Goal: Navigation & Orientation: Find specific page/section

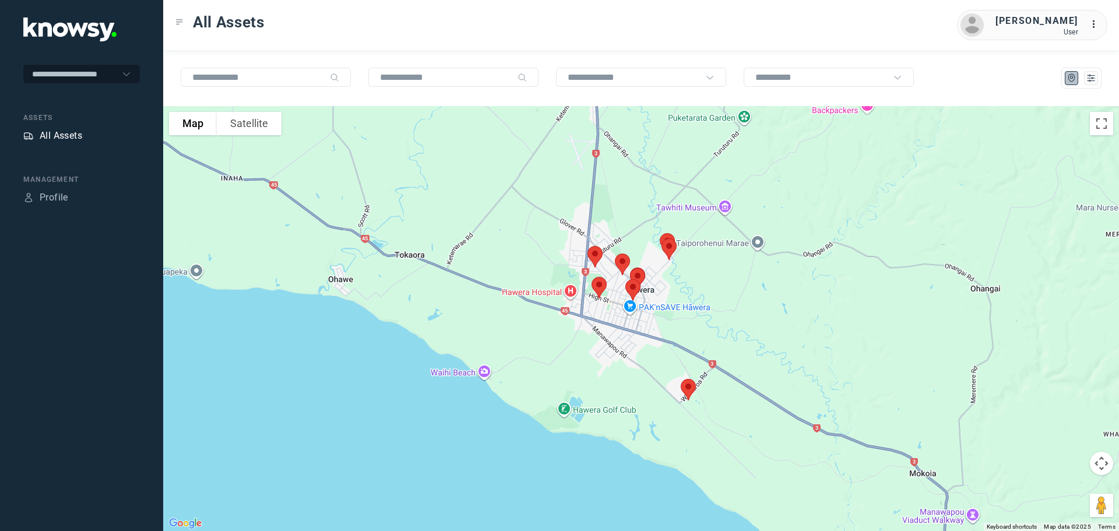
click at [66, 134] on div "All Assets" at bounding box center [61, 136] width 43 height 14
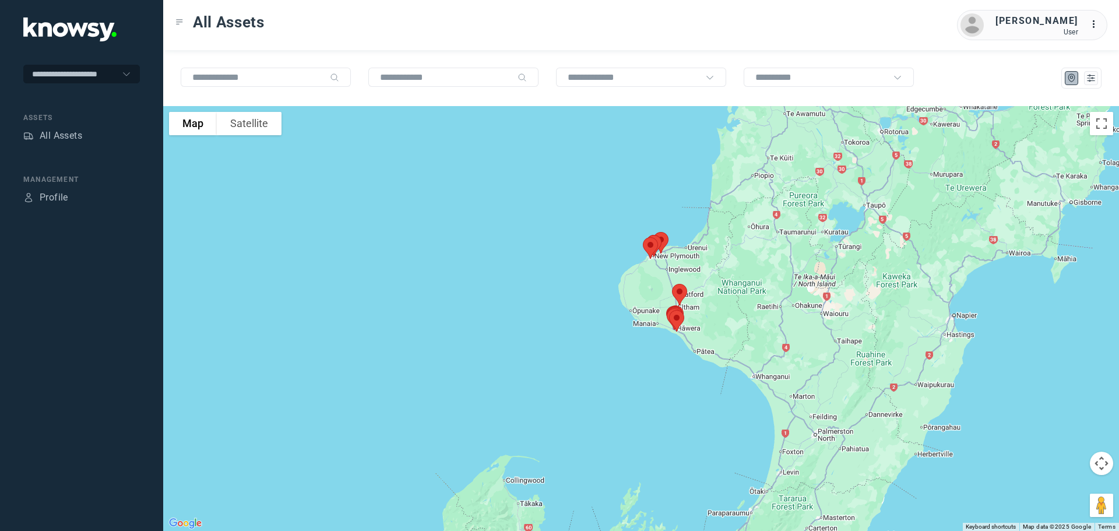
drag, startPoint x: 665, startPoint y: 199, endPoint x: 686, endPoint y: 317, distance: 120.2
click at [686, 426] on div "To navigate, press the arrow keys." at bounding box center [1138, 426] width 955 height 0
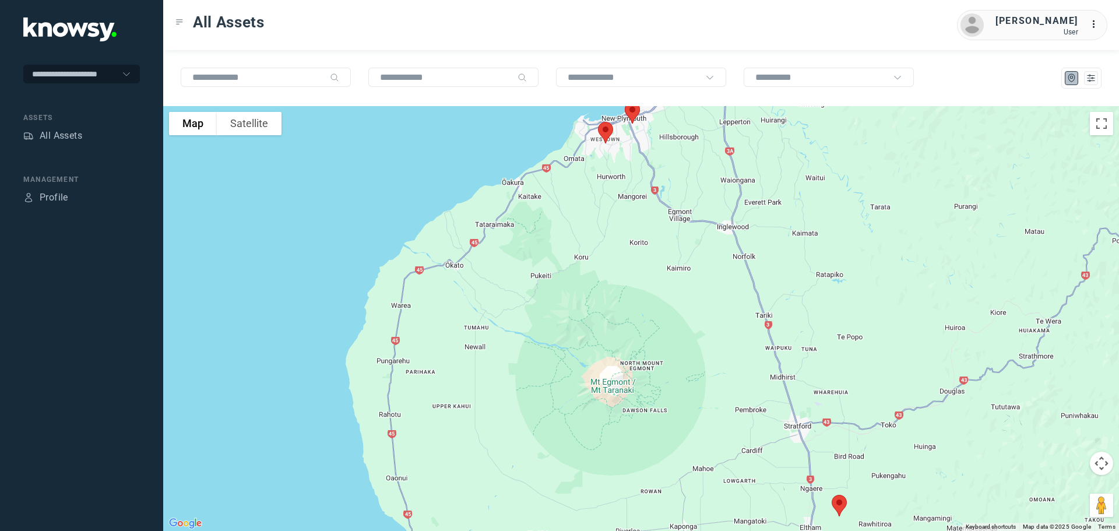
drag, startPoint x: 587, startPoint y: 217, endPoint x: 559, endPoint y: 280, distance: 68.3
click at [560, 280] on div "To navigate, press the arrow keys." at bounding box center [640, 318] width 955 height 425
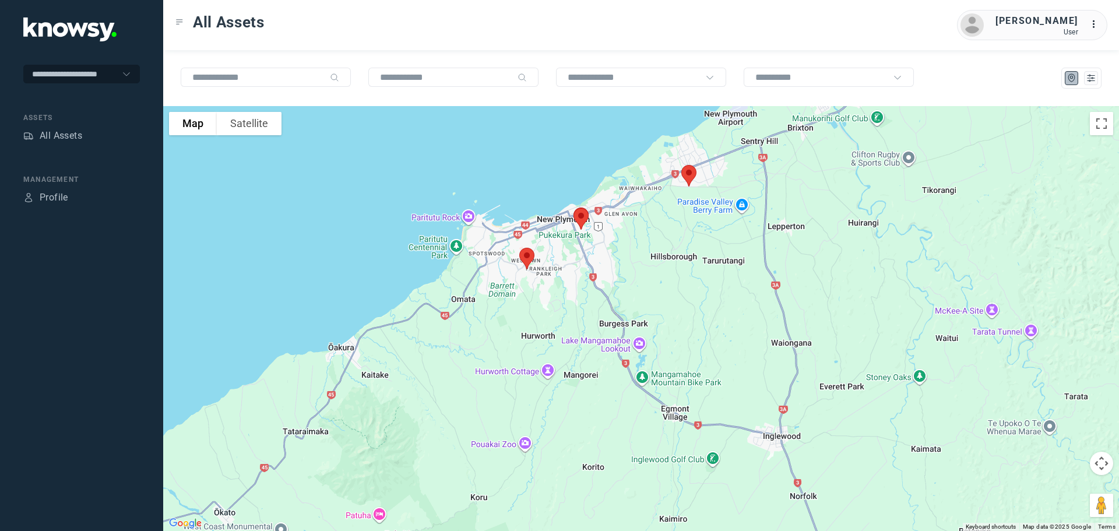
drag, startPoint x: 616, startPoint y: 220, endPoint x: 573, endPoint y: 300, distance: 90.7
click at [574, 300] on div at bounding box center [640, 318] width 955 height 425
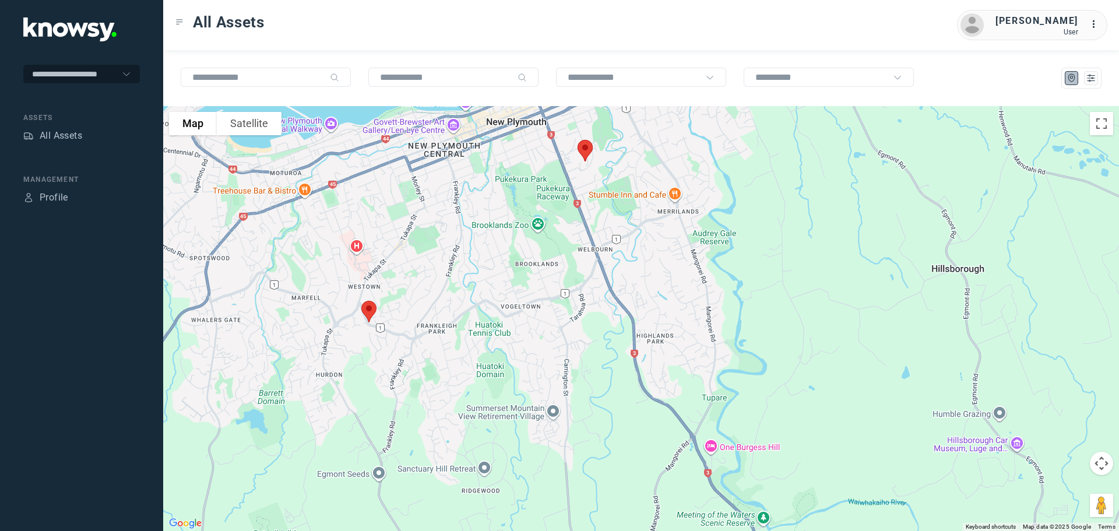
drag, startPoint x: 598, startPoint y: 164, endPoint x: 624, endPoint y: 230, distance: 70.9
click at [624, 230] on div at bounding box center [640, 318] width 955 height 425
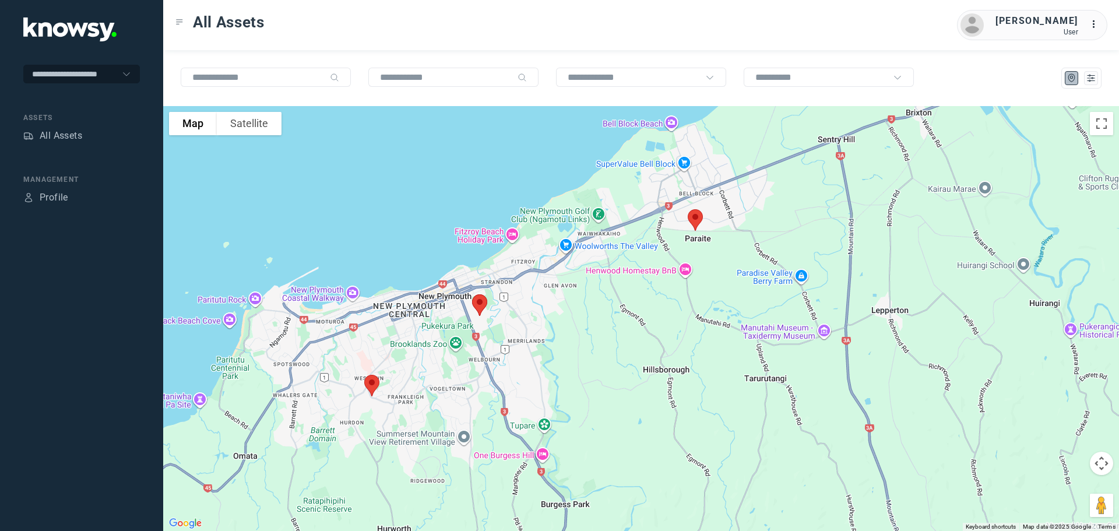
drag, startPoint x: 701, startPoint y: 304, endPoint x: 588, endPoint y: 307, distance: 112.5
click at [583, 314] on div at bounding box center [640, 318] width 955 height 425
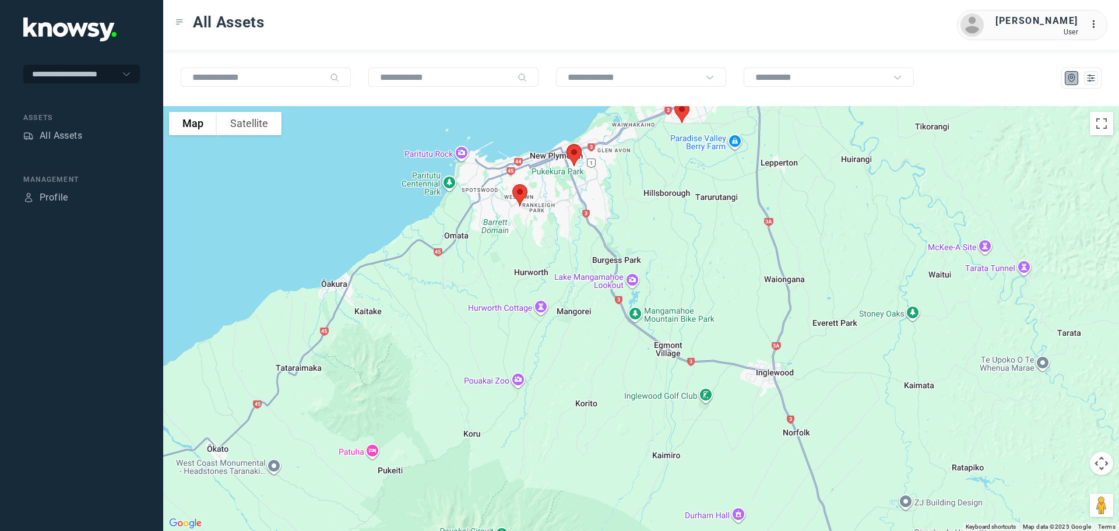
drag, startPoint x: 634, startPoint y: 323, endPoint x: 641, endPoint y: 185, distance: 138.2
click at [641, 185] on div at bounding box center [640, 318] width 955 height 425
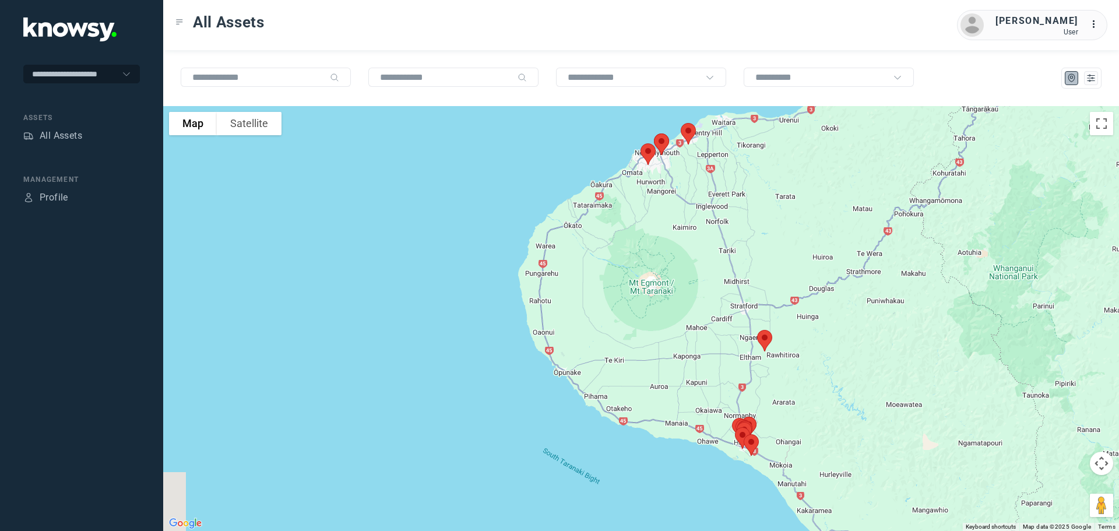
drag, startPoint x: 747, startPoint y: 388, endPoint x: 714, endPoint y: 217, distance: 174.6
click at [714, 217] on div at bounding box center [640, 318] width 955 height 425
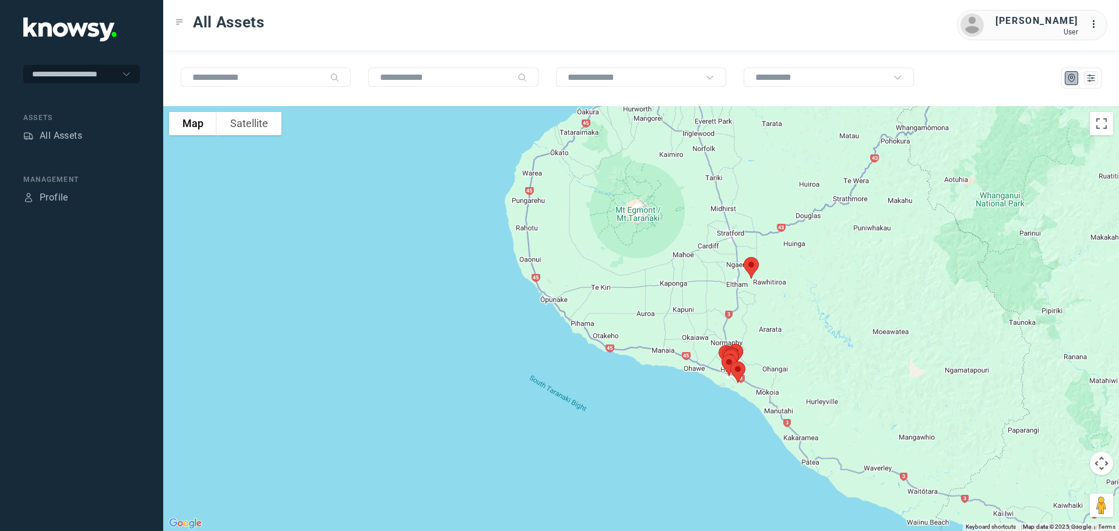
drag, startPoint x: 735, startPoint y: 305, endPoint x: 723, endPoint y: 254, distance: 52.1
click at [724, 255] on div at bounding box center [640, 318] width 955 height 425
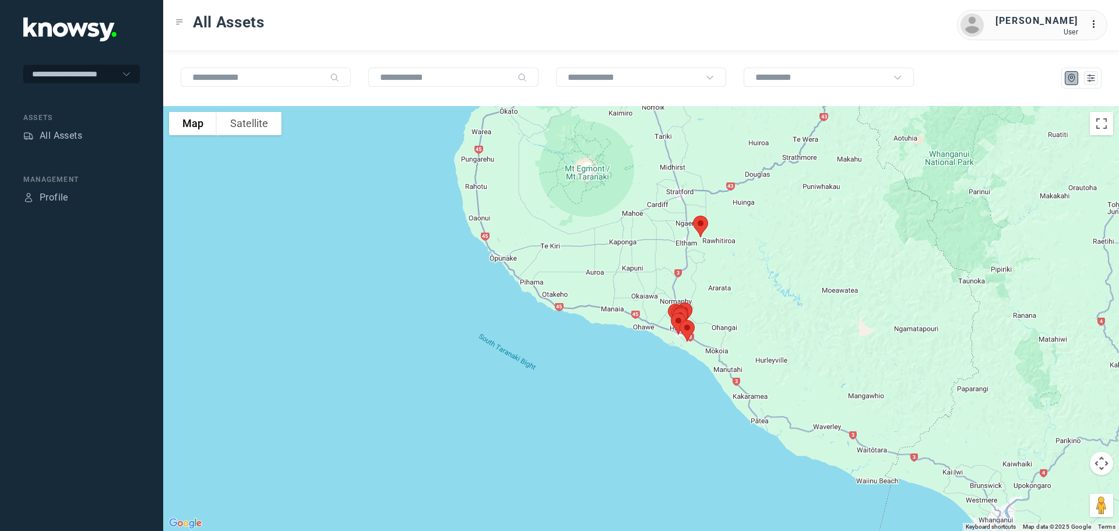
drag, startPoint x: 707, startPoint y: 211, endPoint x: 656, endPoint y: 153, distance: 77.6
click at [652, 153] on div at bounding box center [640, 318] width 955 height 425
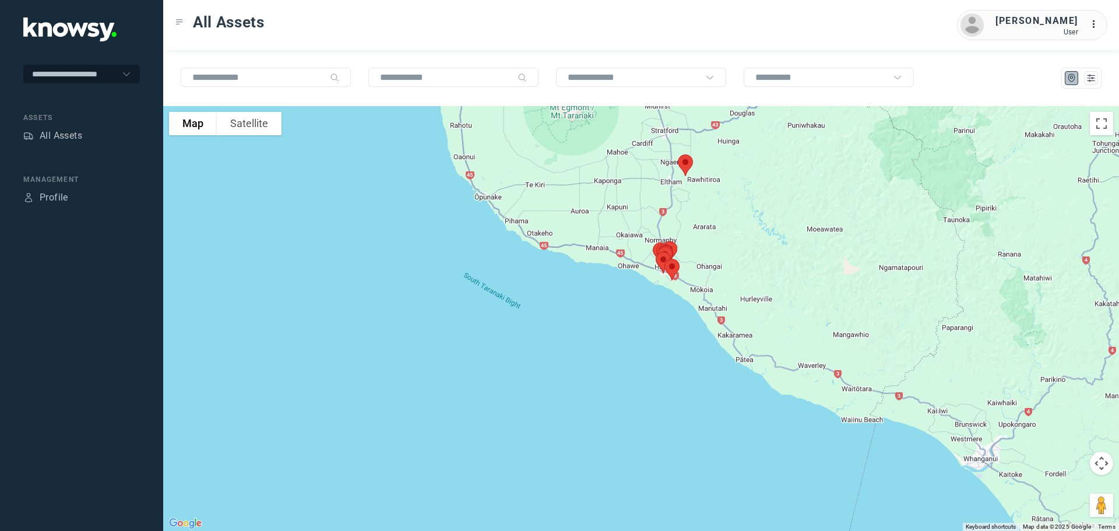
drag, startPoint x: 697, startPoint y: 260, endPoint x: 661, endPoint y: 152, distance: 114.0
click at [661, 152] on div at bounding box center [640, 318] width 955 height 425
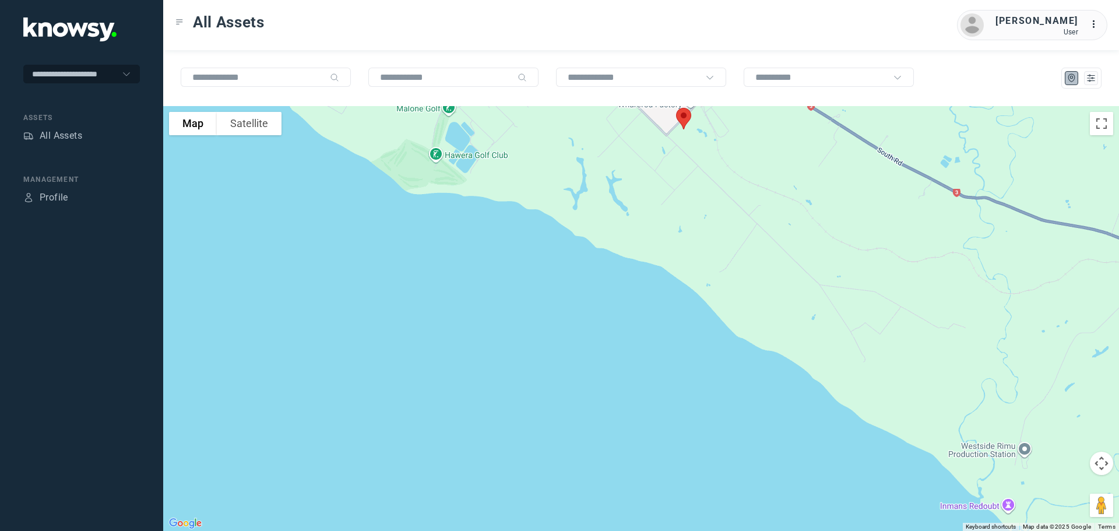
drag, startPoint x: 675, startPoint y: 109, endPoint x: 673, endPoint y: 316, distance: 206.8
click at [673, 315] on div at bounding box center [640, 318] width 955 height 425
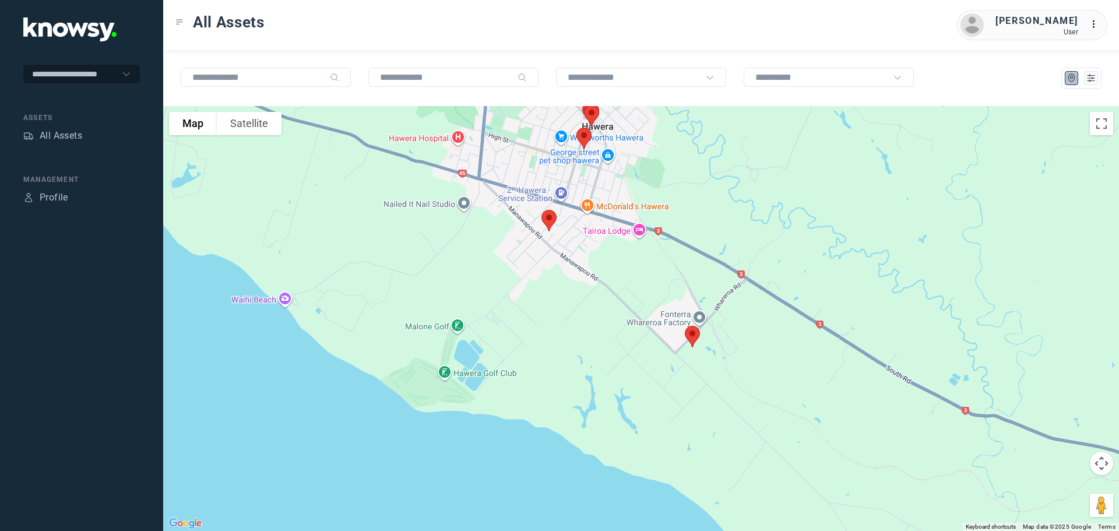
drag, startPoint x: 665, startPoint y: 300, endPoint x: 684, endPoint y: 350, distance: 53.5
click at [684, 350] on div at bounding box center [640, 318] width 955 height 425
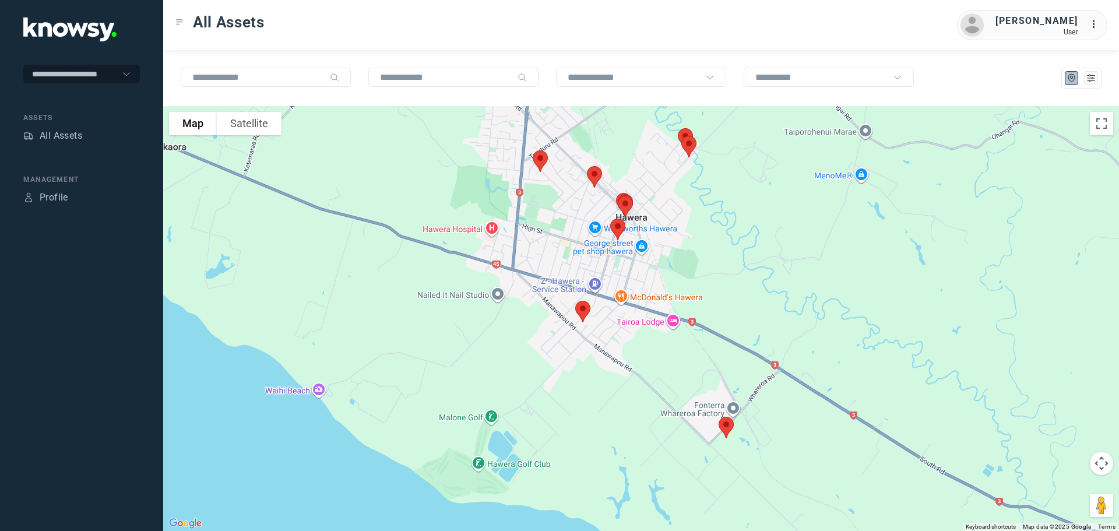
click at [584, 309] on img at bounding box center [582, 311] width 24 height 31
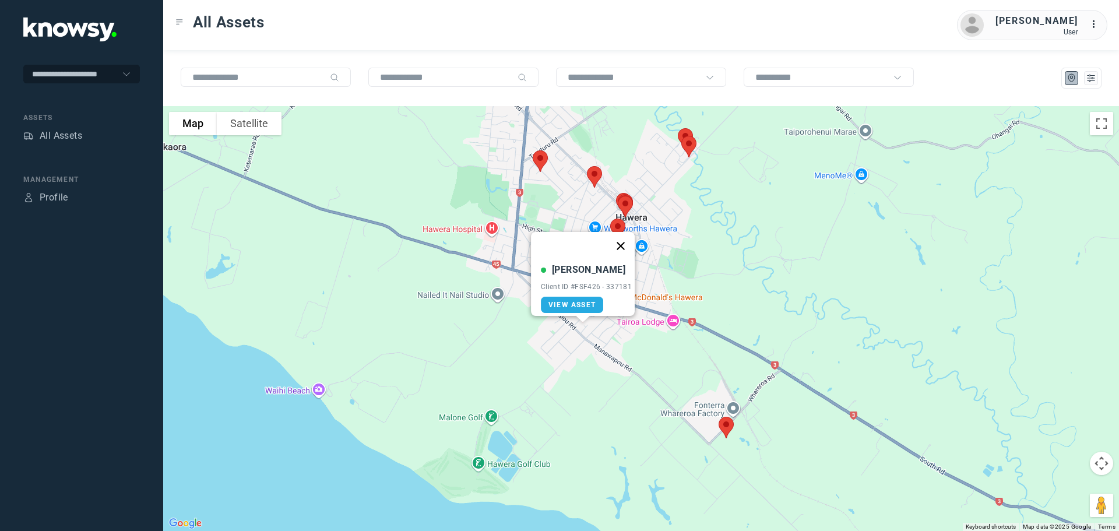
click at [623, 236] on button "Close" at bounding box center [620, 246] width 28 height 28
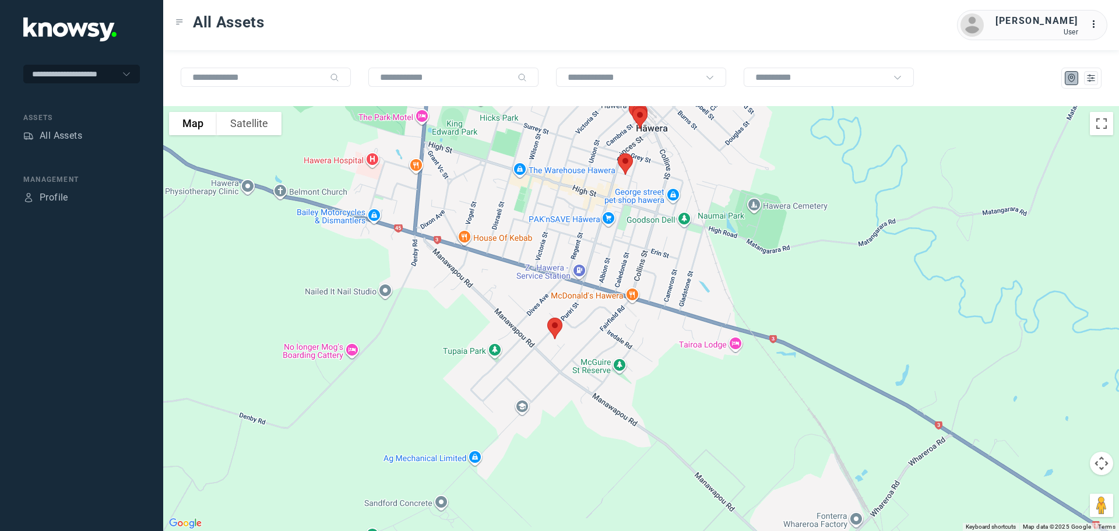
drag, startPoint x: 607, startPoint y: 257, endPoint x: 603, endPoint y: 337, distance: 79.9
click at [601, 344] on div at bounding box center [640, 318] width 955 height 425
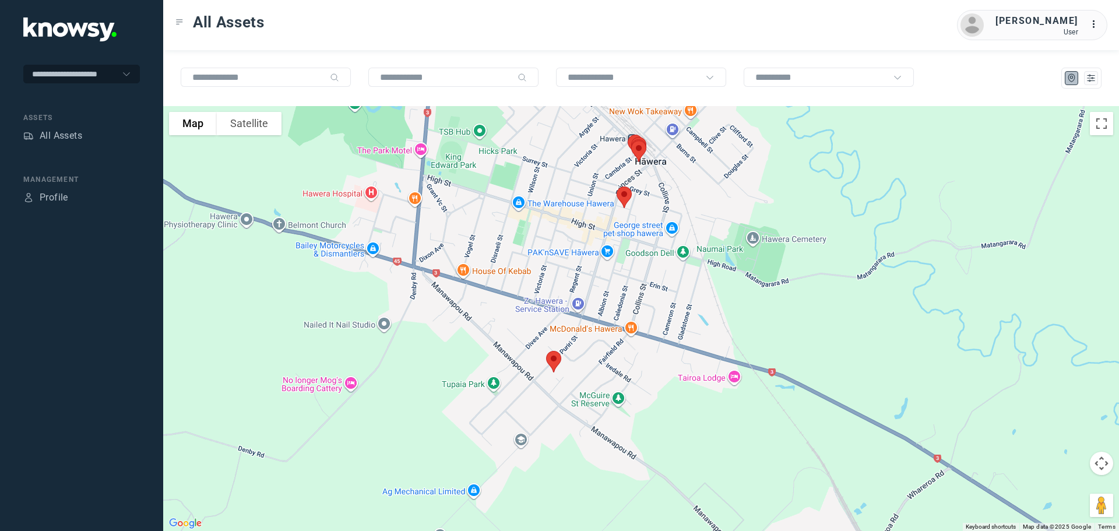
drag, startPoint x: 608, startPoint y: 298, endPoint x: 606, endPoint y: 333, distance: 35.6
click at [606, 333] on div at bounding box center [640, 318] width 955 height 425
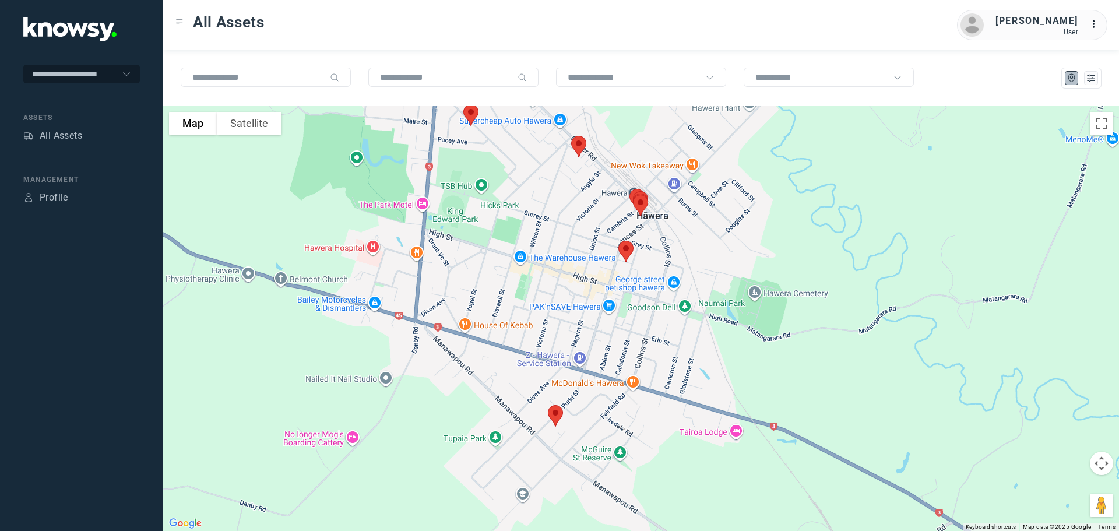
drag, startPoint x: 625, startPoint y: 302, endPoint x: 627, endPoint y: 321, distance: 19.3
click at [627, 321] on div at bounding box center [640, 318] width 955 height 425
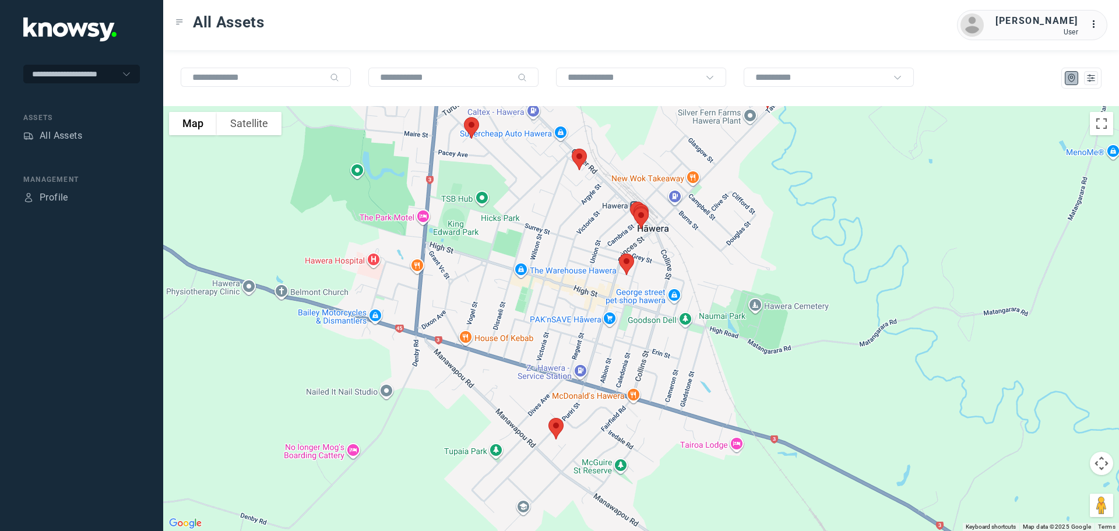
click at [626, 263] on img at bounding box center [626, 264] width 24 height 31
click at [666, 190] on button "Close" at bounding box center [664, 199] width 28 height 28
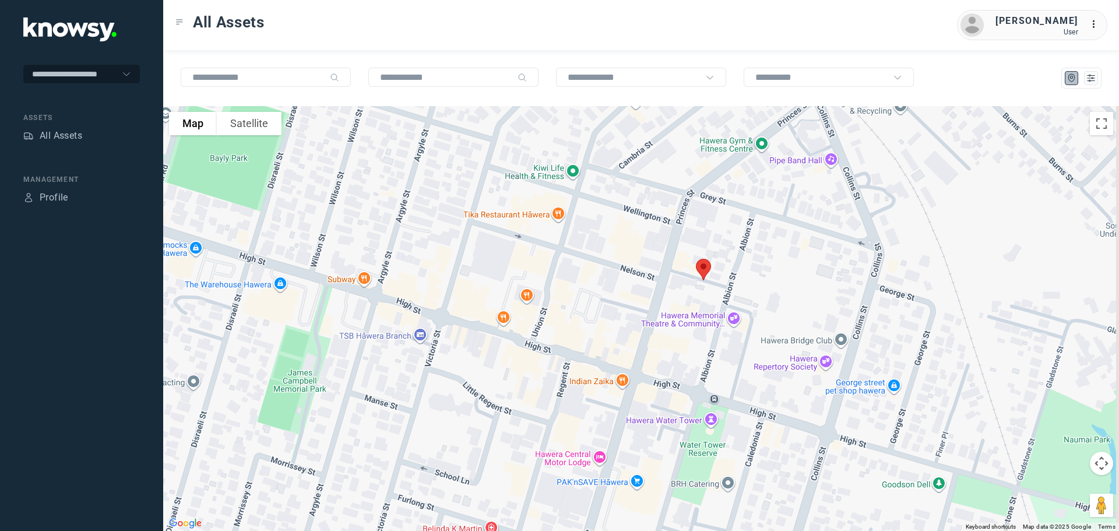
drag, startPoint x: 655, startPoint y: 242, endPoint x: 647, endPoint y: 337, distance: 95.3
click at [645, 342] on div at bounding box center [640, 318] width 955 height 425
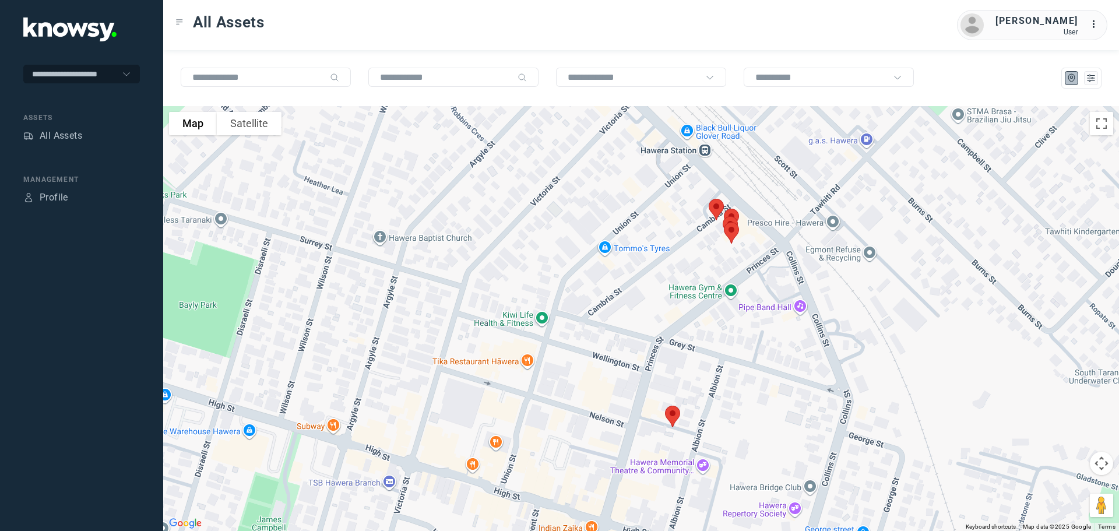
drag, startPoint x: 658, startPoint y: 253, endPoint x: 628, endPoint y: 331, distance: 83.7
click at [628, 331] on div at bounding box center [640, 318] width 955 height 425
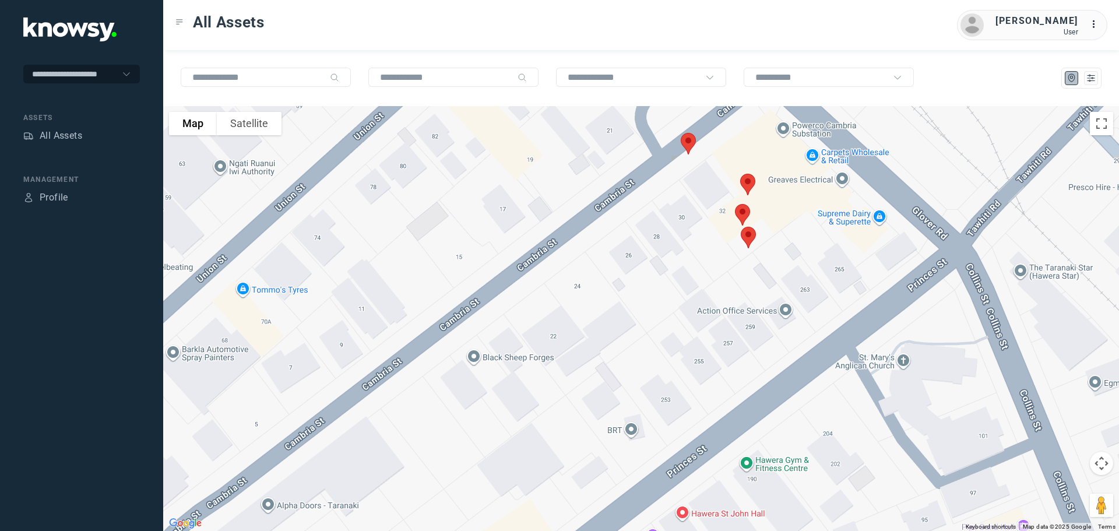
drag, startPoint x: 711, startPoint y: 242, endPoint x: 689, endPoint y: 292, distance: 55.5
click at [689, 292] on div at bounding box center [640, 318] width 955 height 425
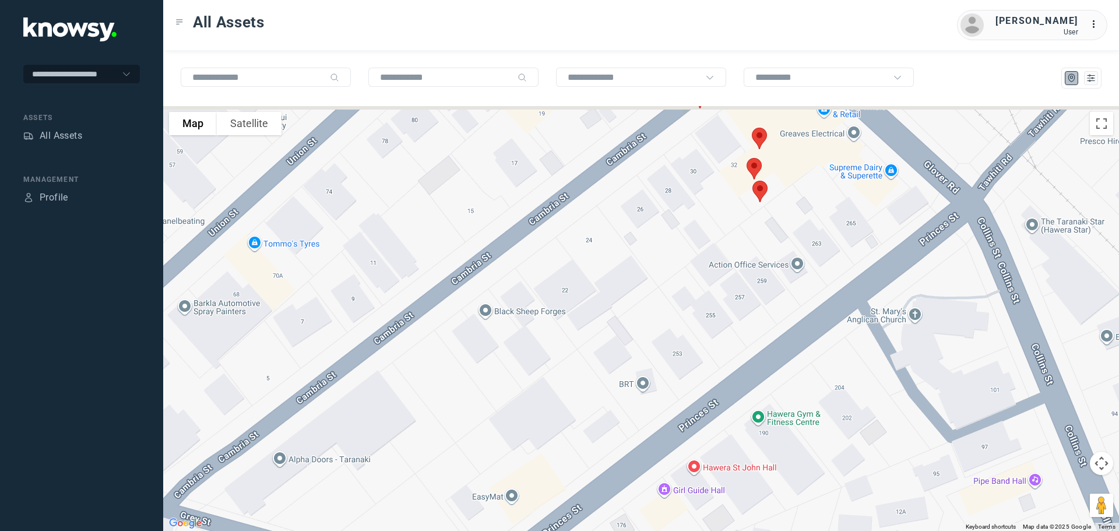
drag, startPoint x: 693, startPoint y: 199, endPoint x: 706, endPoint y: 293, distance: 94.7
click at [706, 293] on div at bounding box center [640, 318] width 955 height 425
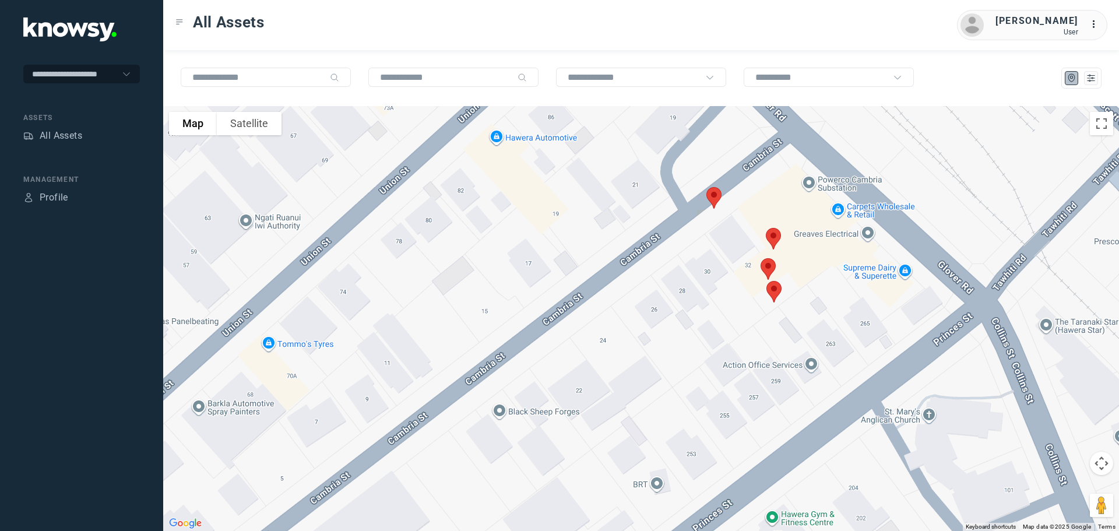
click at [711, 200] on img at bounding box center [713, 197] width 24 height 31
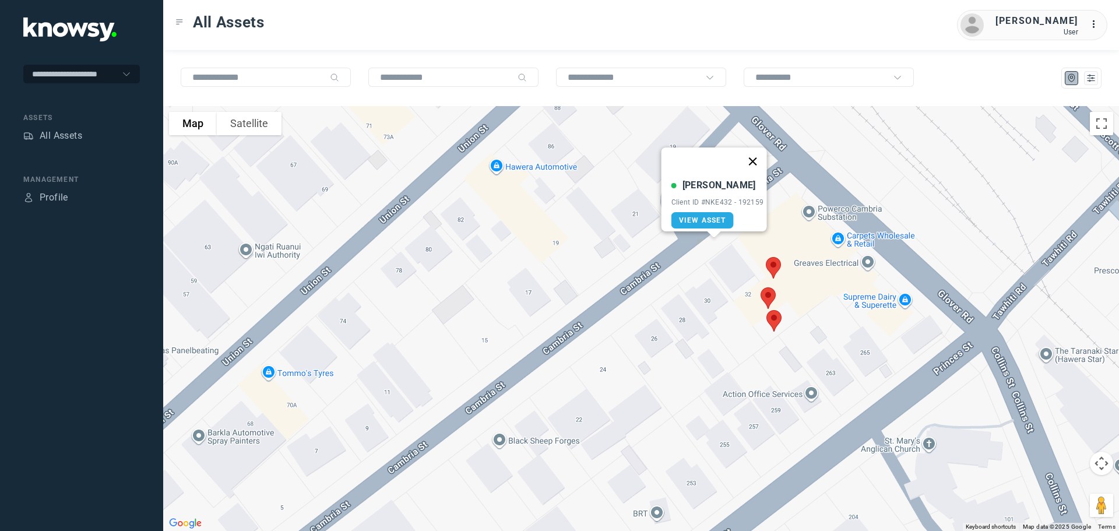
click at [754, 154] on button "Close" at bounding box center [752, 161] width 28 height 28
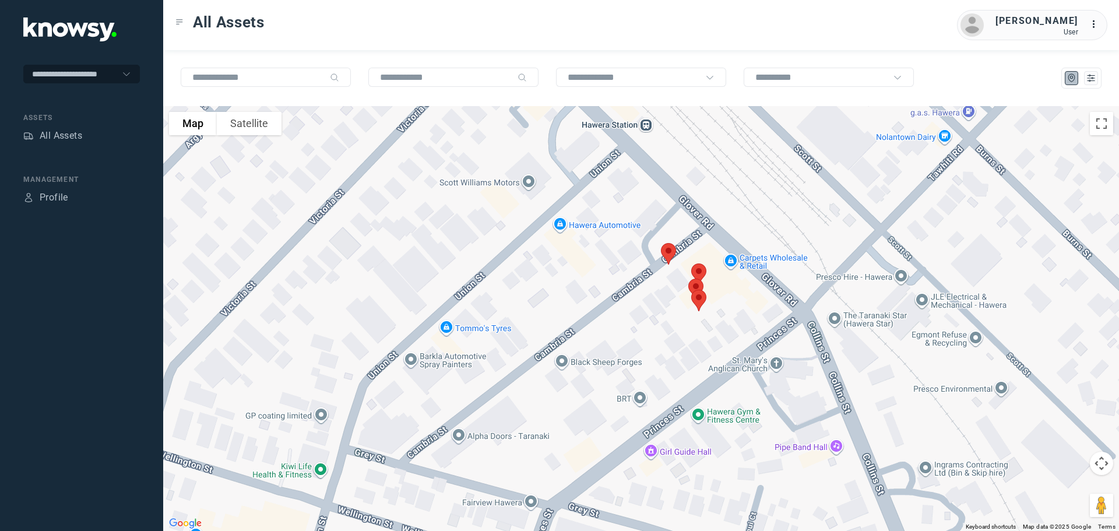
drag, startPoint x: 588, startPoint y: 227, endPoint x: 628, endPoint y: 340, distance: 119.8
click at [628, 340] on div "To navigate, press the arrow keys." at bounding box center [640, 318] width 955 height 425
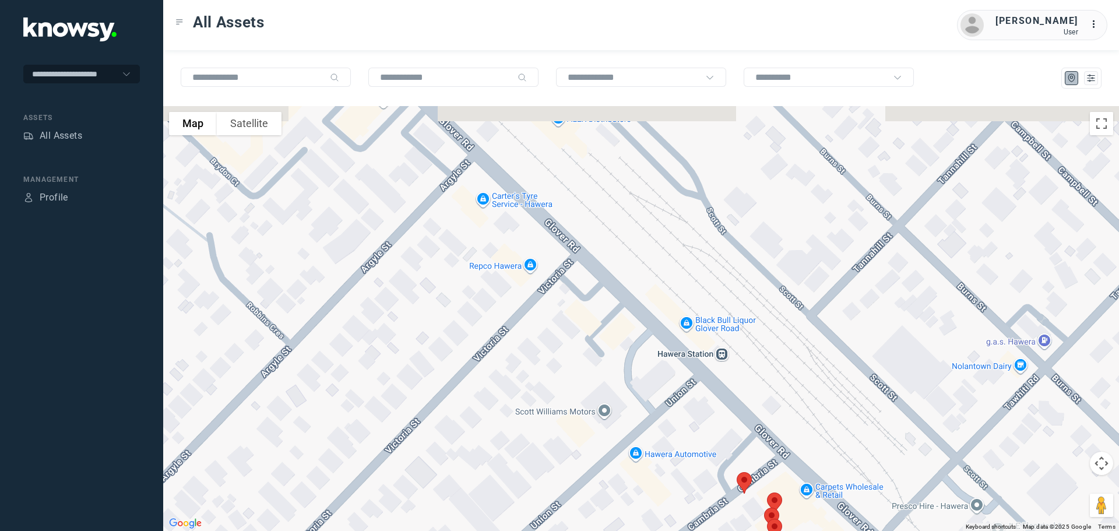
drag, startPoint x: 662, startPoint y: 331, endPoint x: 668, endPoint y: 353, distance: 22.3
click at [668, 353] on div at bounding box center [640, 318] width 955 height 425
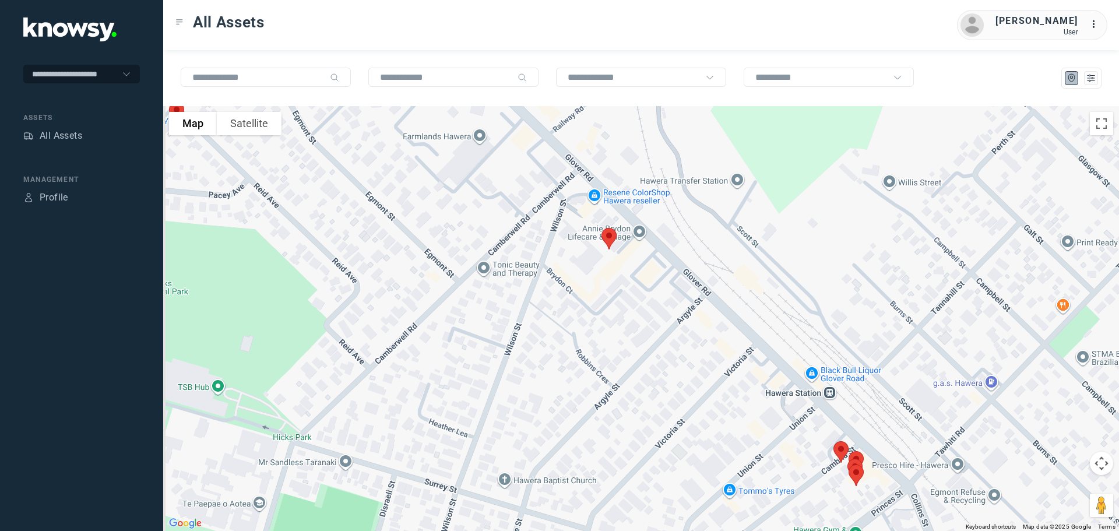
drag, startPoint x: 549, startPoint y: 240, endPoint x: 678, endPoint y: 268, distance: 132.3
click at [678, 268] on div at bounding box center [640, 318] width 955 height 425
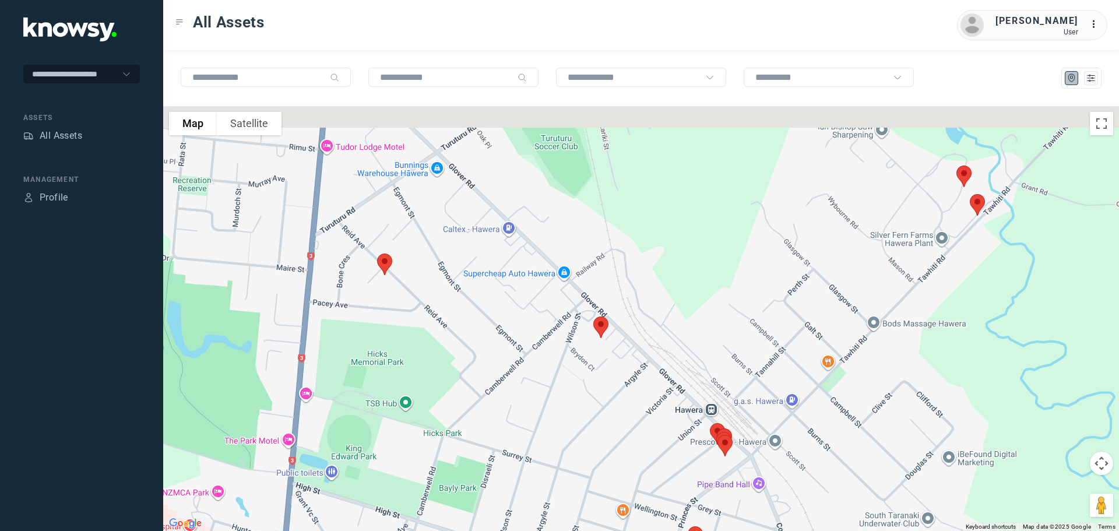
drag, startPoint x: 708, startPoint y: 193, endPoint x: 643, endPoint y: 302, distance: 127.5
click at [643, 302] on div at bounding box center [640, 318] width 955 height 425
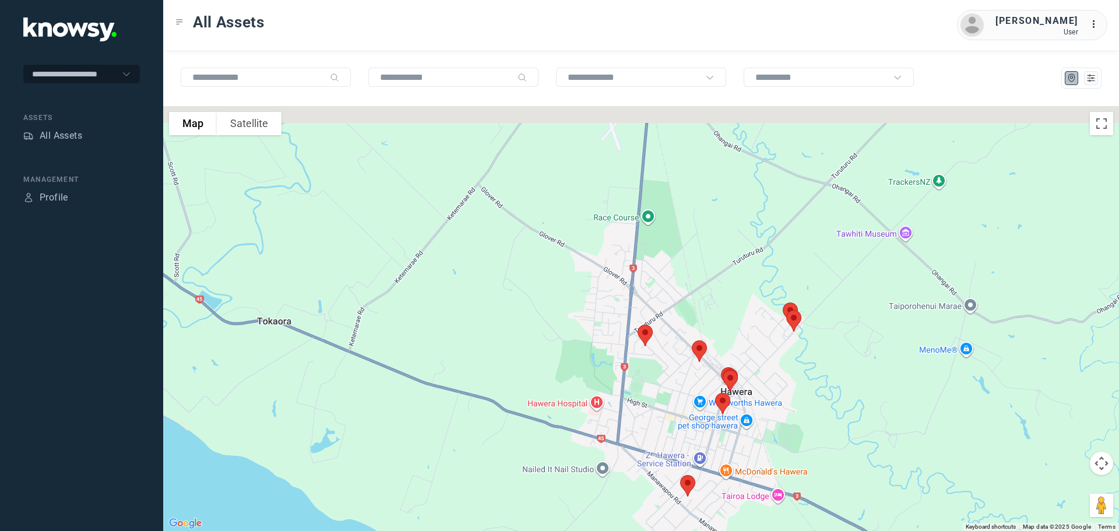
drag, startPoint x: 632, startPoint y: 234, endPoint x: 659, endPoint y: 396, distance: 164.2
click at [659, 396] on div at bounding box center [640, 318] width 955 height 425
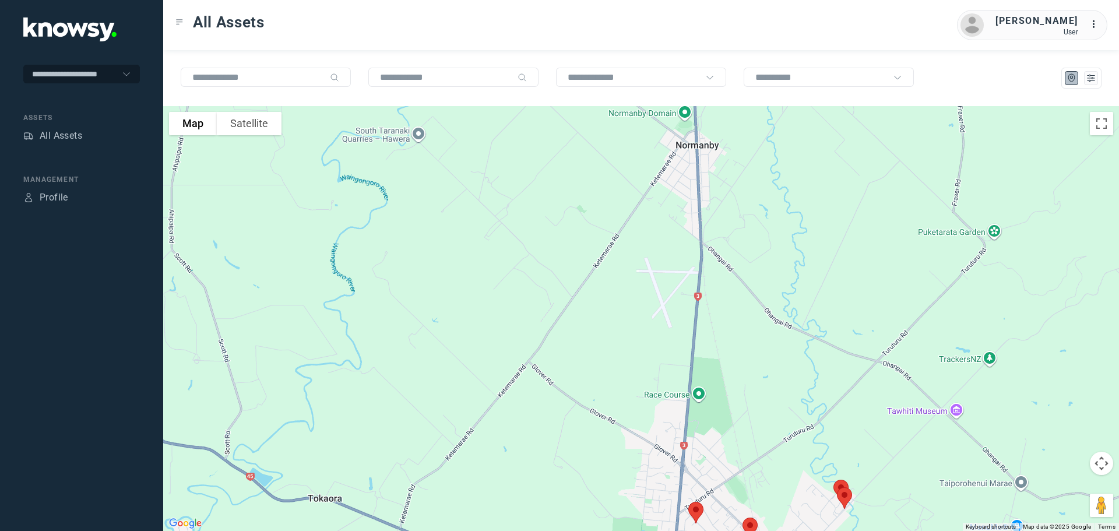
drag, startPoint x: 599, startPoint y: 319, endPoint x: 595, endPoint y: 368, distance: 49.2
click at [595, 368] on div at bounding box center [640, 318] width 955 height 425
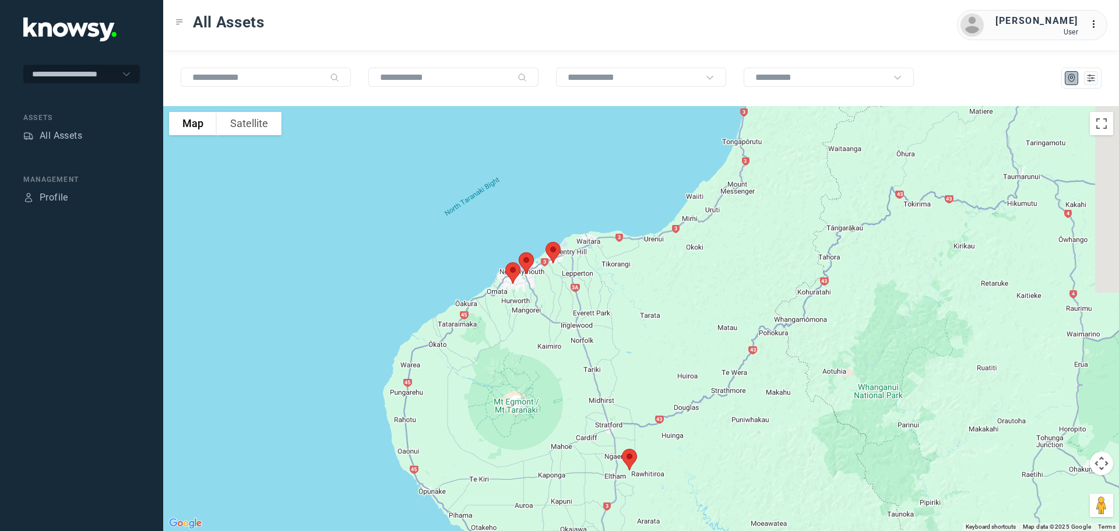
drag, startPoint x: 560, startPoint y: 216, endPoint x: 530, endPoint y: 418, distance: 203.8
click at [530, 417] on div at bounding box center [640, 318] width 955 height 425
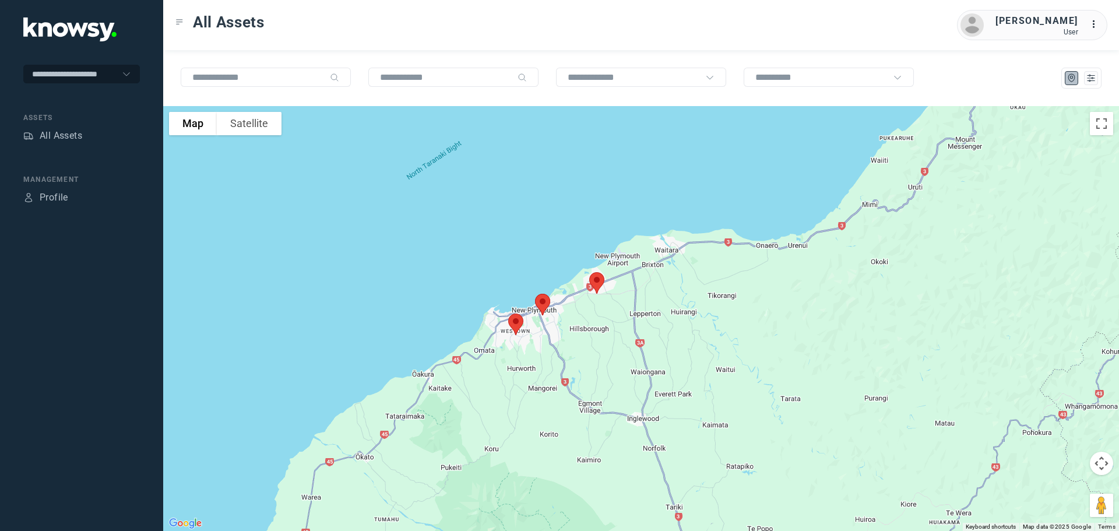
drag, startPoint x: 566, startPoint y: 302, endPoint x: 602, endPoint y: 367, distance: 74.1
click at [602, 367] on div at bounding box center [640, 318] width 955 height 425
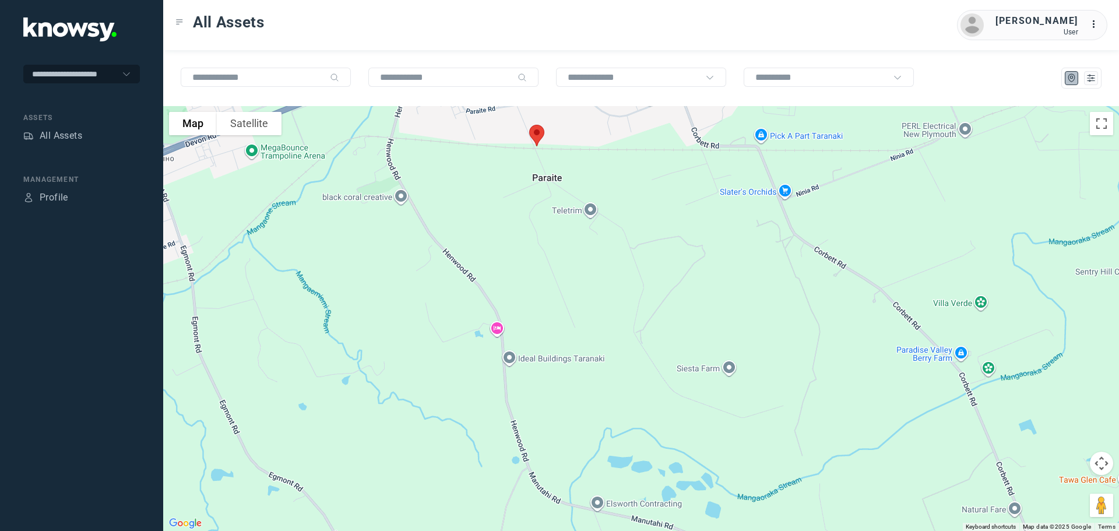
drag, startPoint x: 595, startPoint y: 266, endPoint x: 607, endPoint y: 312, distance: 47.5
click at [607, 311] on div at bounding box center [640, 318] width 955 height 425
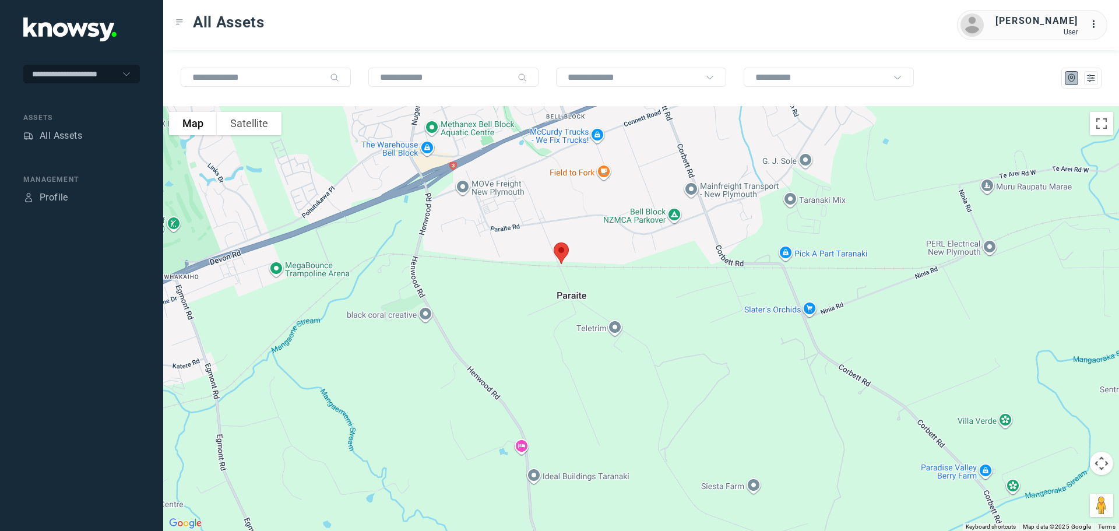
drag, startPoint x: 584, startPoint y: 290, endPoint x: 597, endPoint y: 350, distance: 61.9
click at [597, 350] on div at bounding box center [640, 318] width 955 height 425
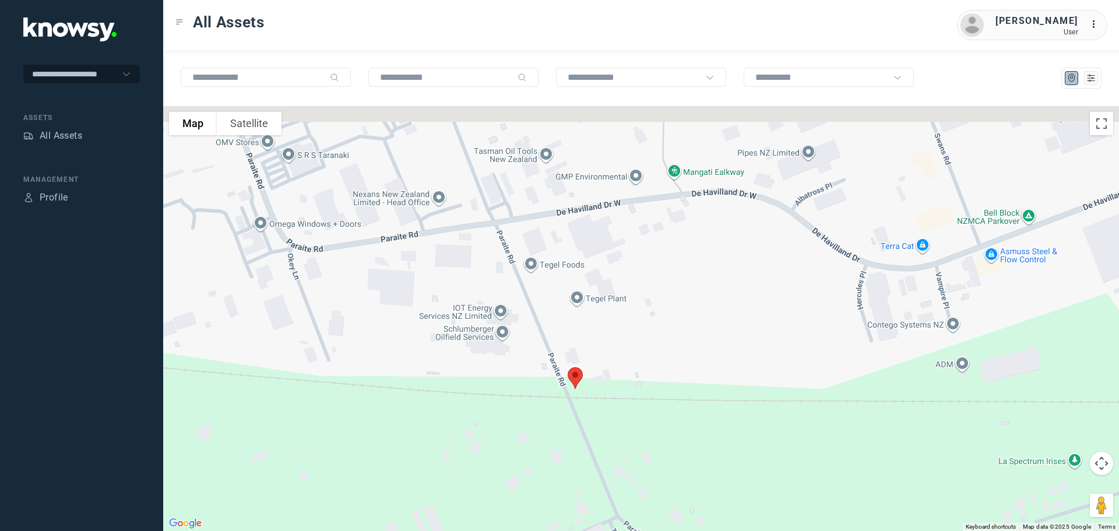
drag, startPoint x: 536, startPoint y: 182, endPoint x: 575, endPoint y: 283, distance: 107.5
click at [575, 283] on div at bounding box center [640, 318] width 955 height 425
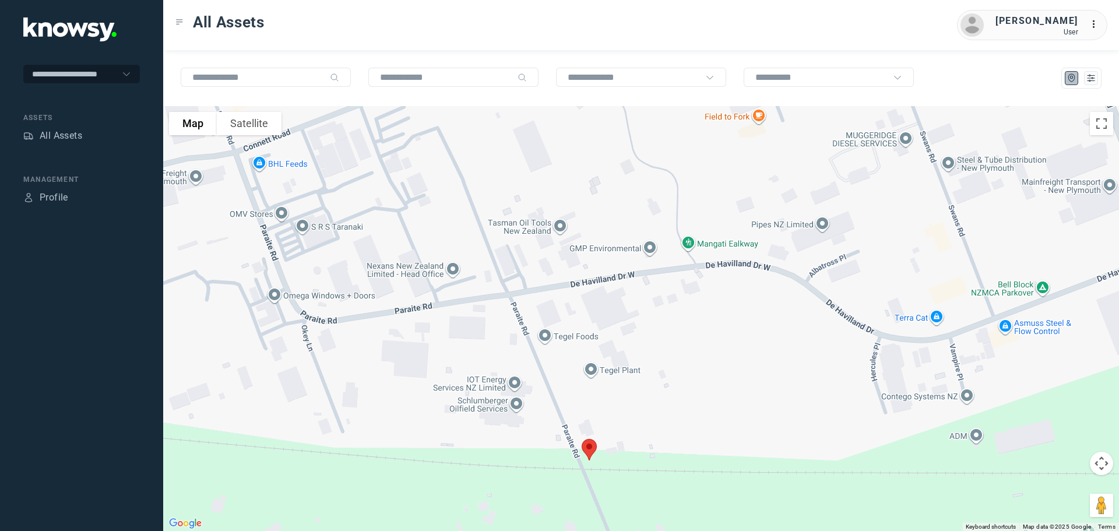
drag, startPoint x: 528, startPoint y: 210, endPoint x: 541, endPoint y: 274, distance: 65.4
click at [541, 274] on div at bounding box center [640, 318] width 955 height 425
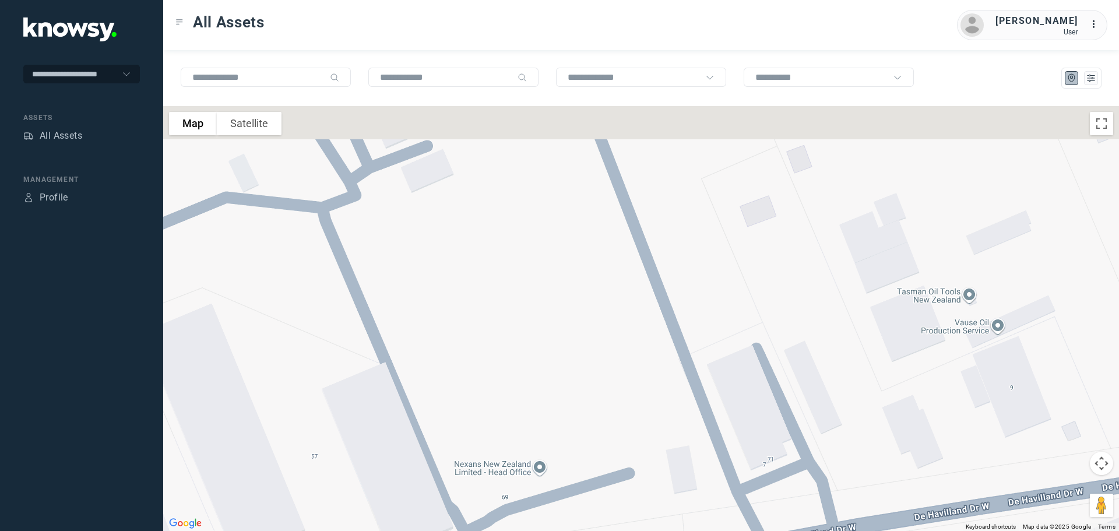
drag, startPoint x: 434, startPoint y: 185, endPoint x: 471, endPoint y: 284, distance: 105.6
click at [471, 284] on div at bounding box center [640, 318] width 955 height 425
